Goal: Information Seeking & Learning: Check status

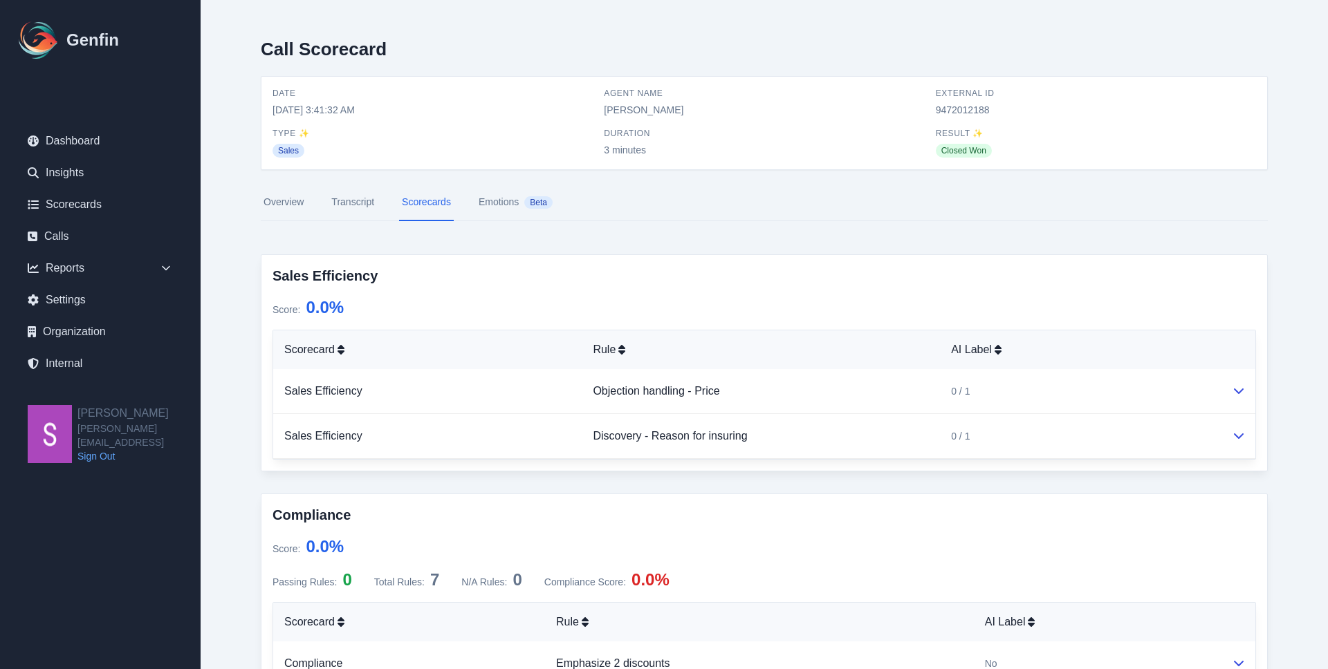
scroll to position [557, 0]
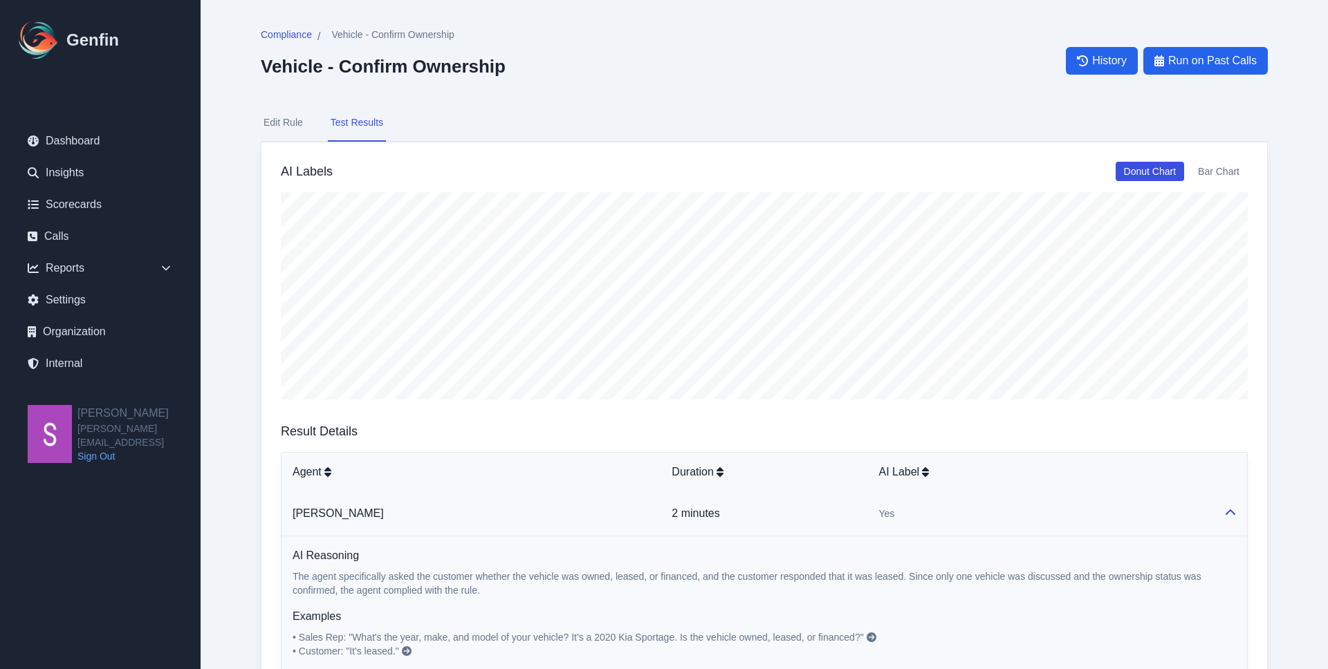
scroll to position [411, 0]
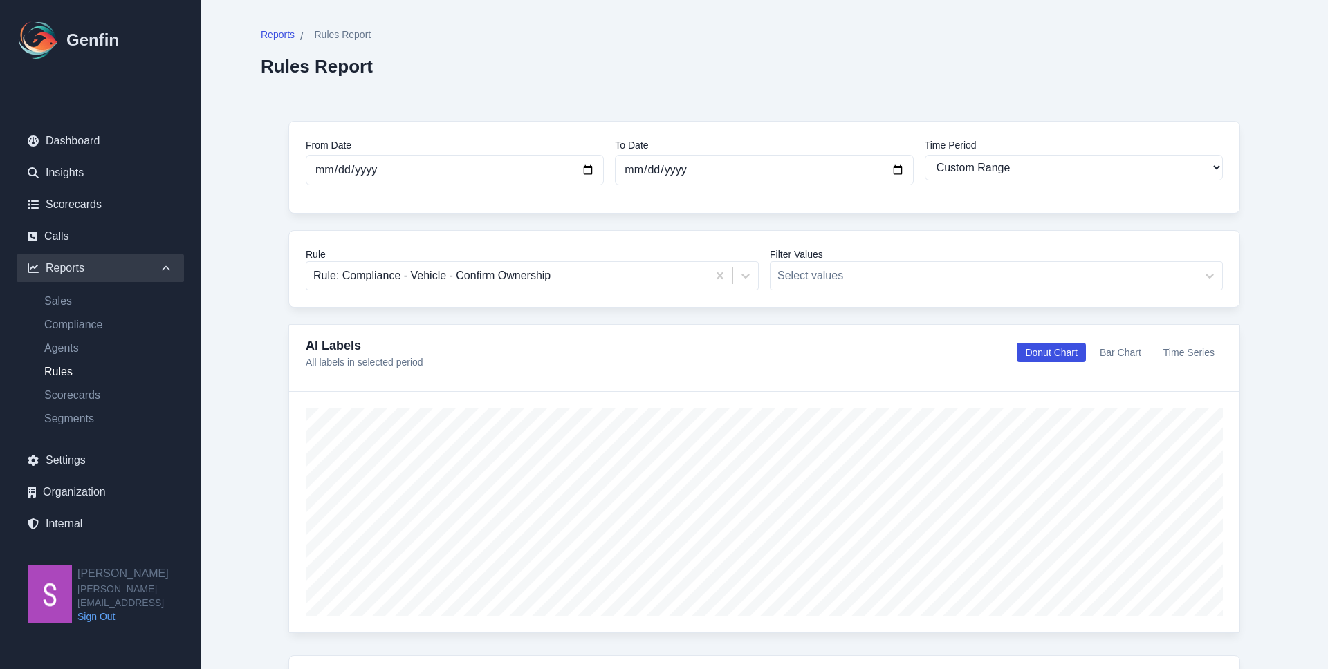
select select "custom"
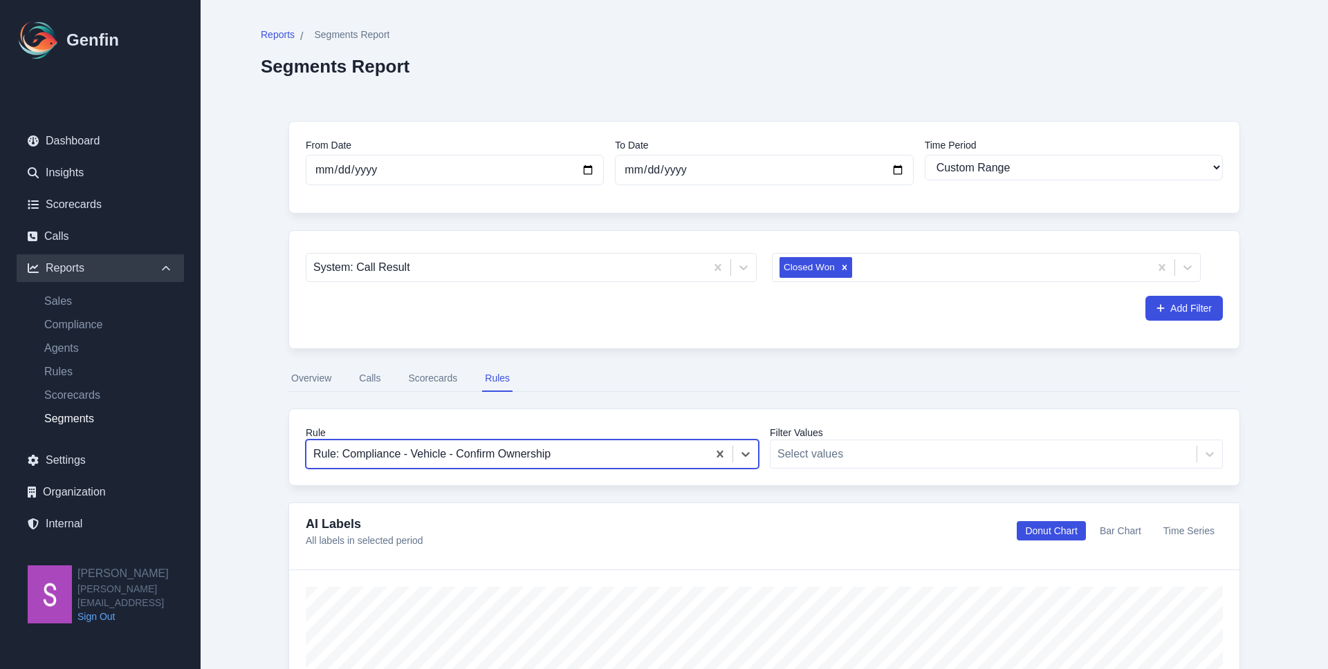
select select "custom"
